Goal: Task Accomplishment & Management: Manage account settings

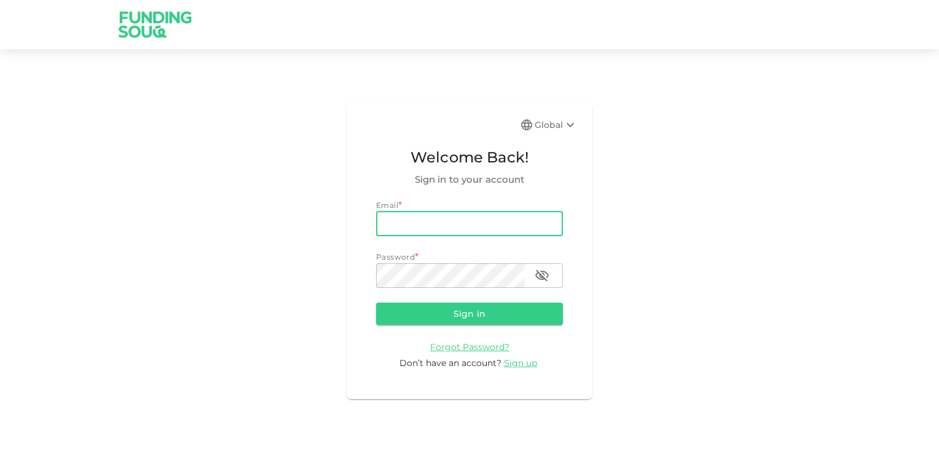
click at [415, 218] on input "email" at bounding box center [469, 223] width 187 height 25
type input "[EMAIL_ADDRESS][DOMAIN_NAME]"
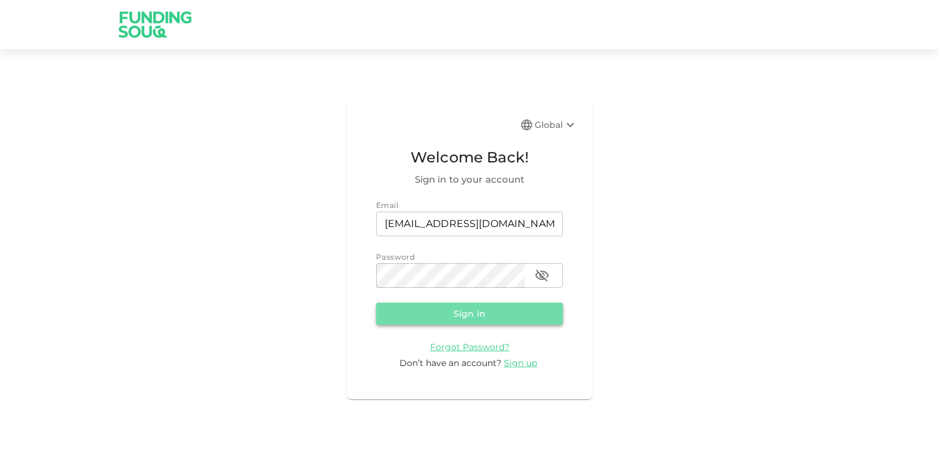
click at [463, 312] on button "Sign in" at bounding box center [469, 313] width 187 height 22
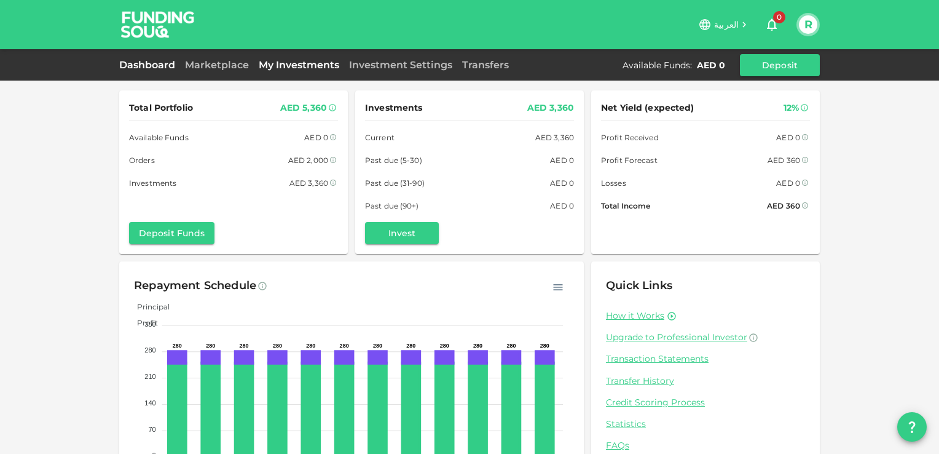
click at [280, 68] on link "My Investments" at bounding box center [299, 65] width 90 height 12
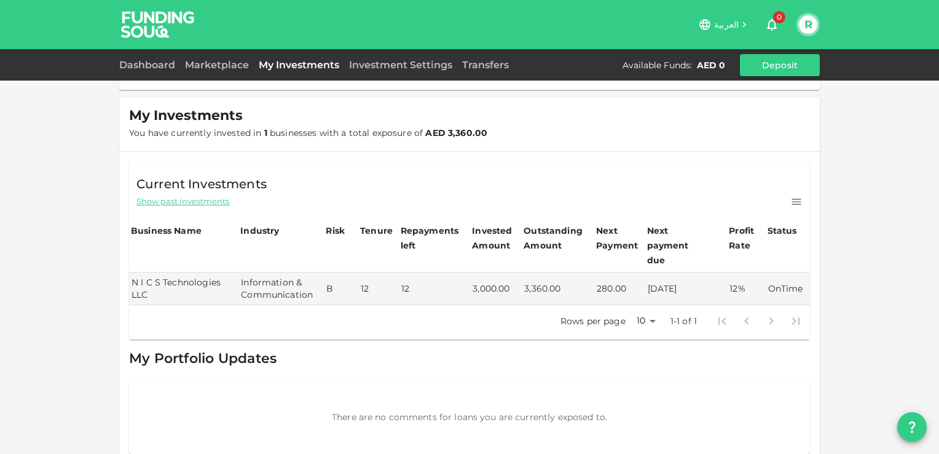
scroll to position [133, 0]
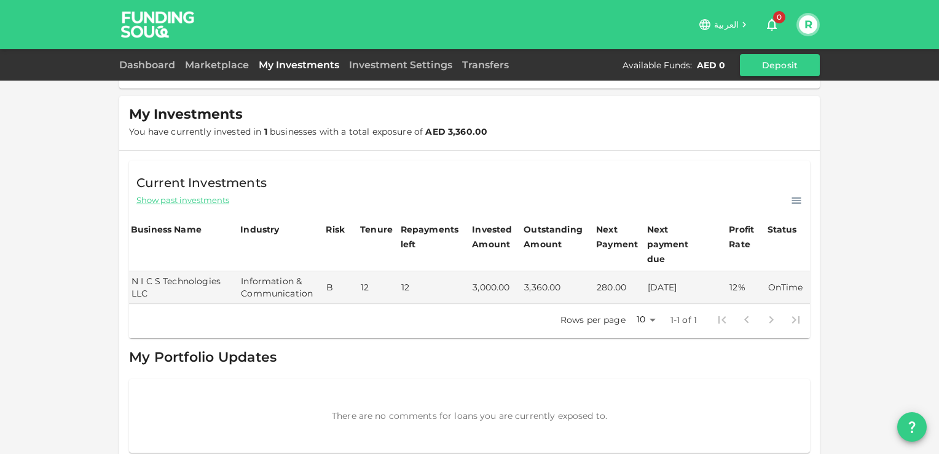
click at [774, 24] on icon "button" at bounding box center [772, 25] width 10 height 12
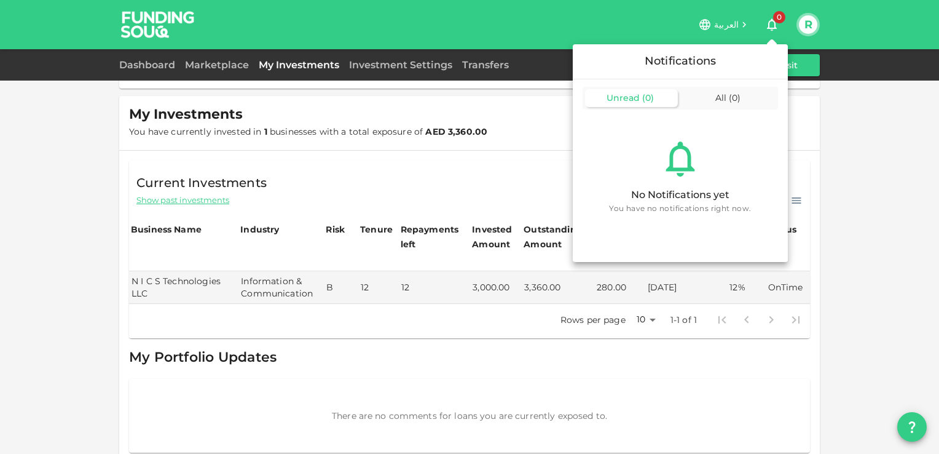
click at [843, 164] on div at bounding box center [469, 227] width 939 height 454
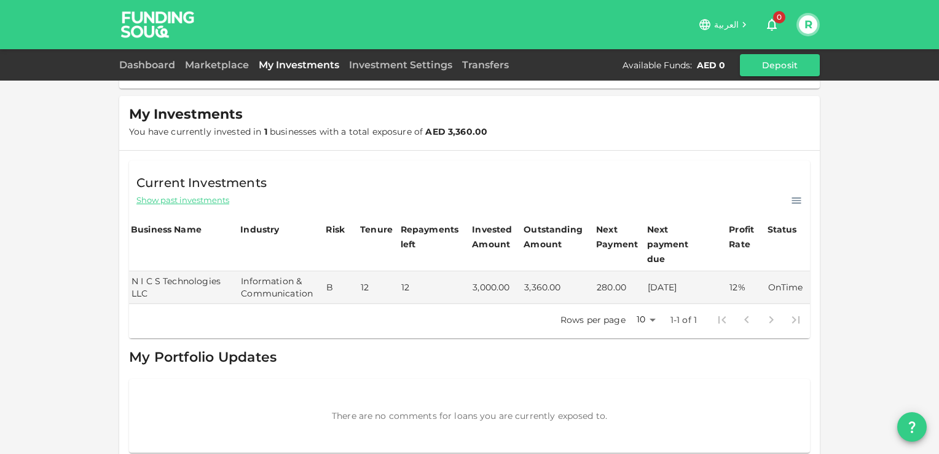
click at [803, 28] on button "R" at bounding box center [808, 24] width 18 height 18
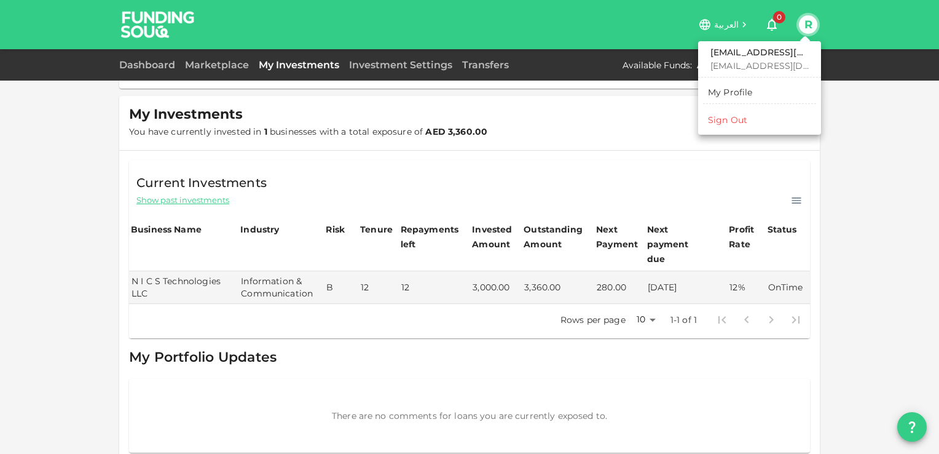
click at [738, 88] on div "My Profile" at bounding box center [730, 92] width 45 height 12
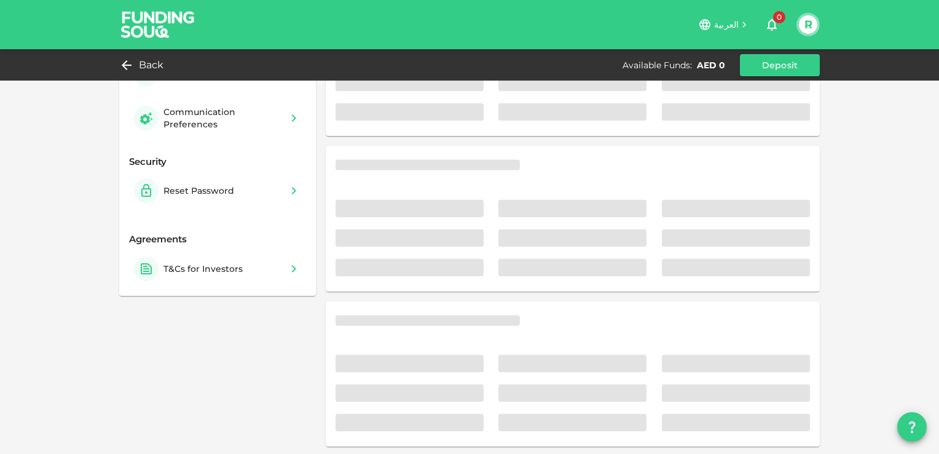
scroll to position [98, 0]
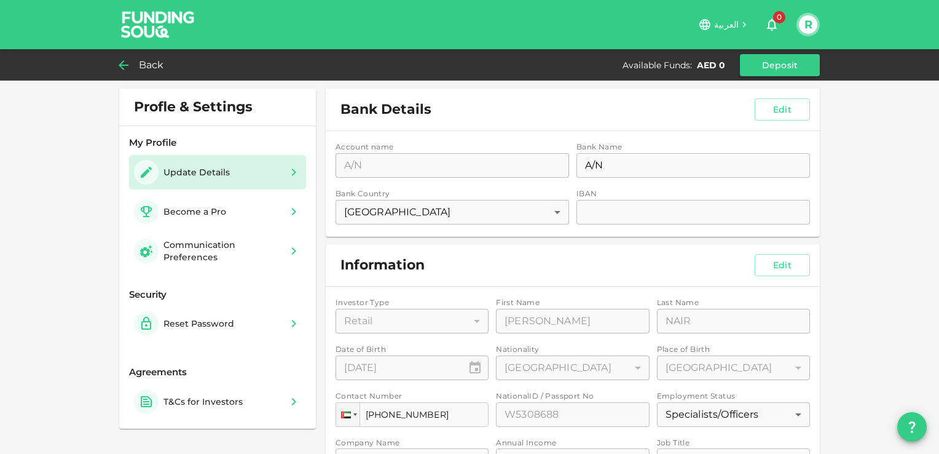
click at [151, 65] on span "Back" at bounding box center [151, 65] width 25 height 17
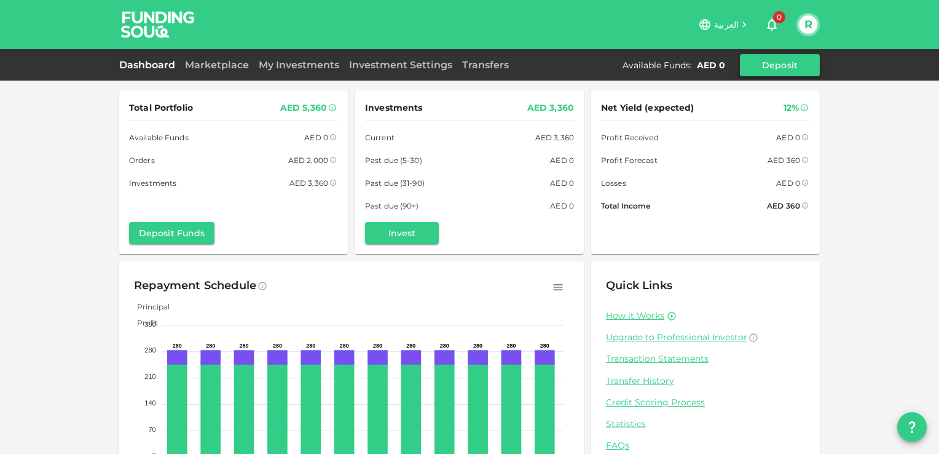
click at [774, 59] on button "Deposit" at bounding box center [780, 65] width 80 height 22
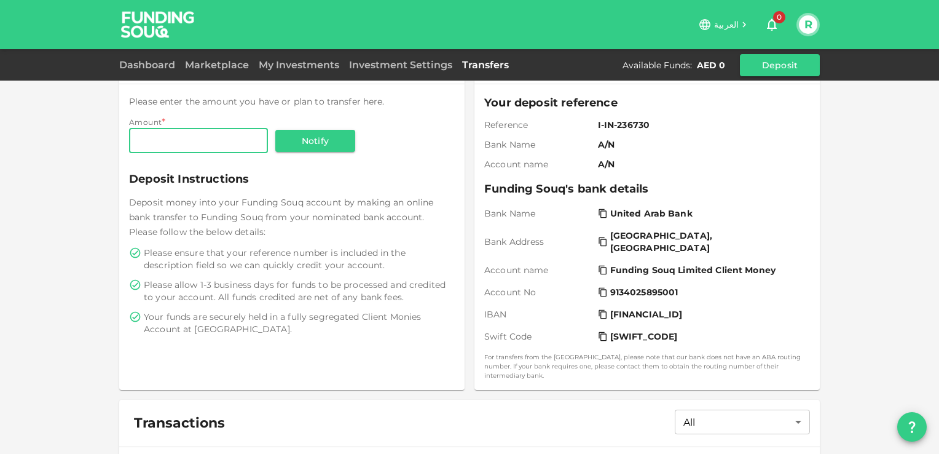
scroll to position [61, 0]
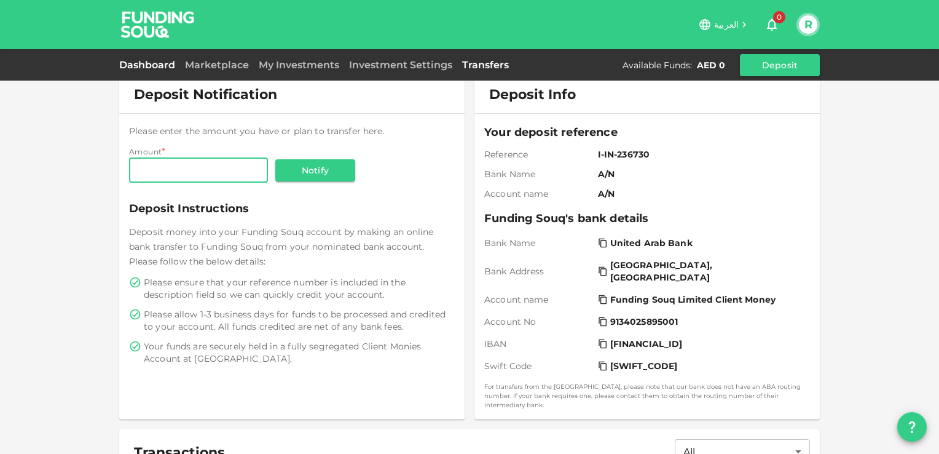
click at [141, 67] on link "Dashboard" at bounding box center [149, 65] width 61 height 12
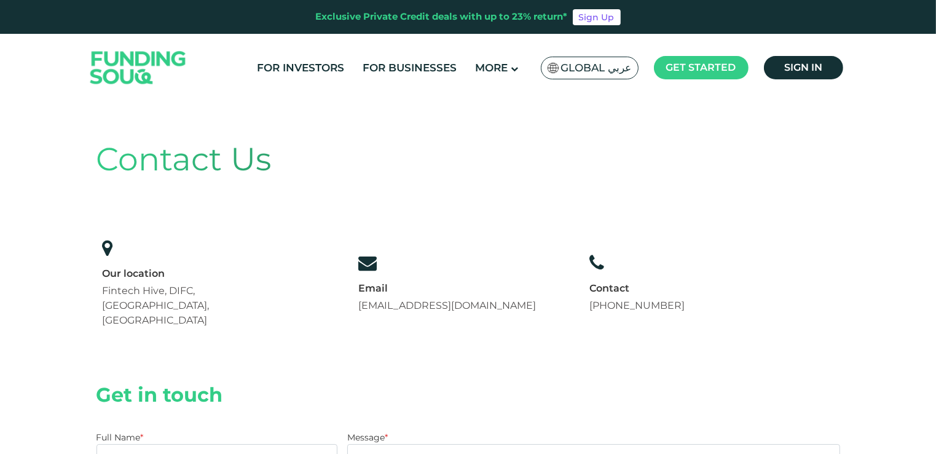
click at [408, 299] on link "[EMAIL_ADDRESS][DOMAIN_NAME]" at bounding box center [447, 305] width 178 height 12
click at [380, 299] on link "[EMAIL_ADDRESS][DOMAIN_NAME]" at bounding box center [447, 305] width 178 height 12
